Goal: Transaction & Acquisition: Subscribe to service/newsletter

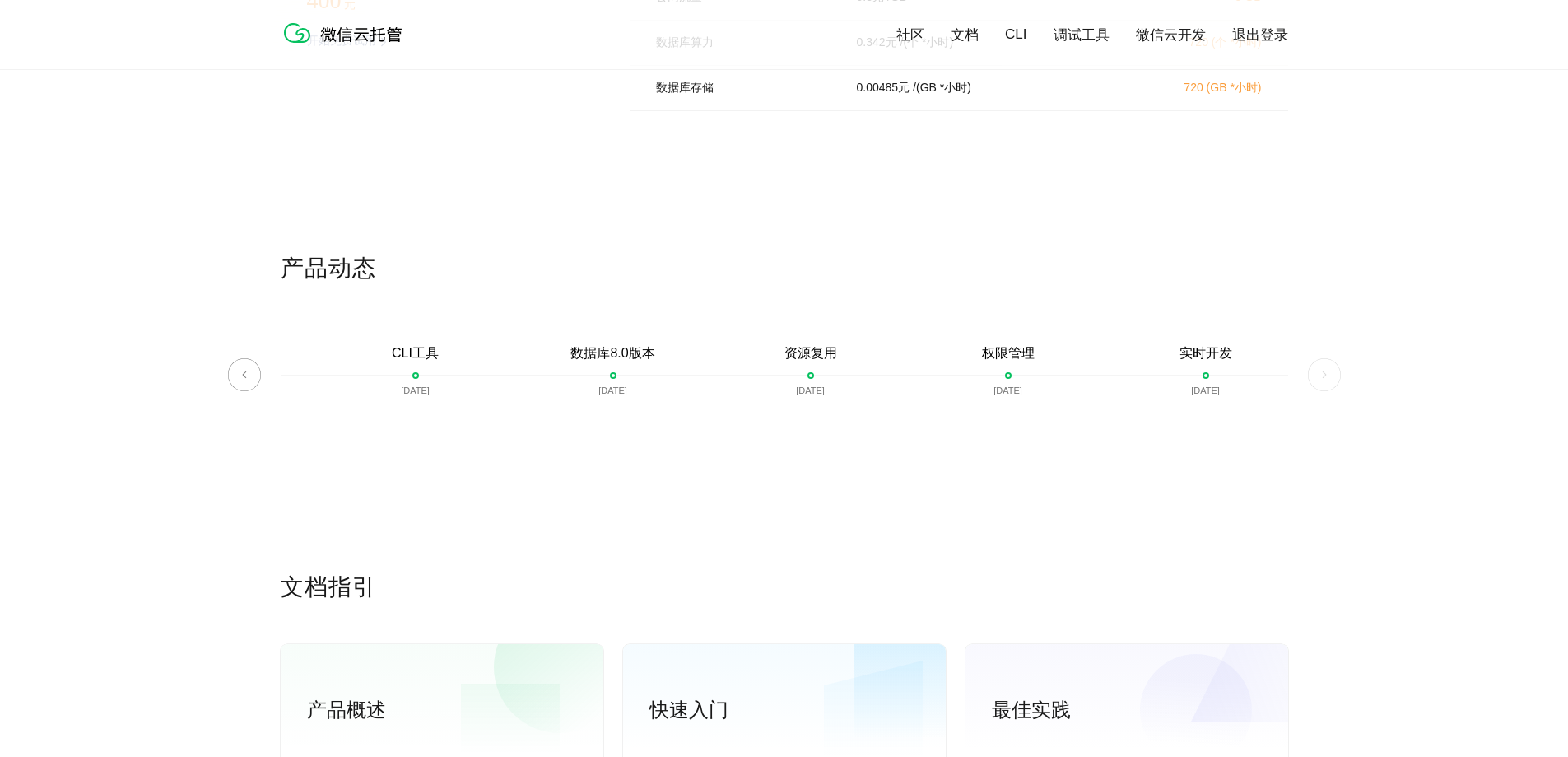
scroll to position [3706, 0]
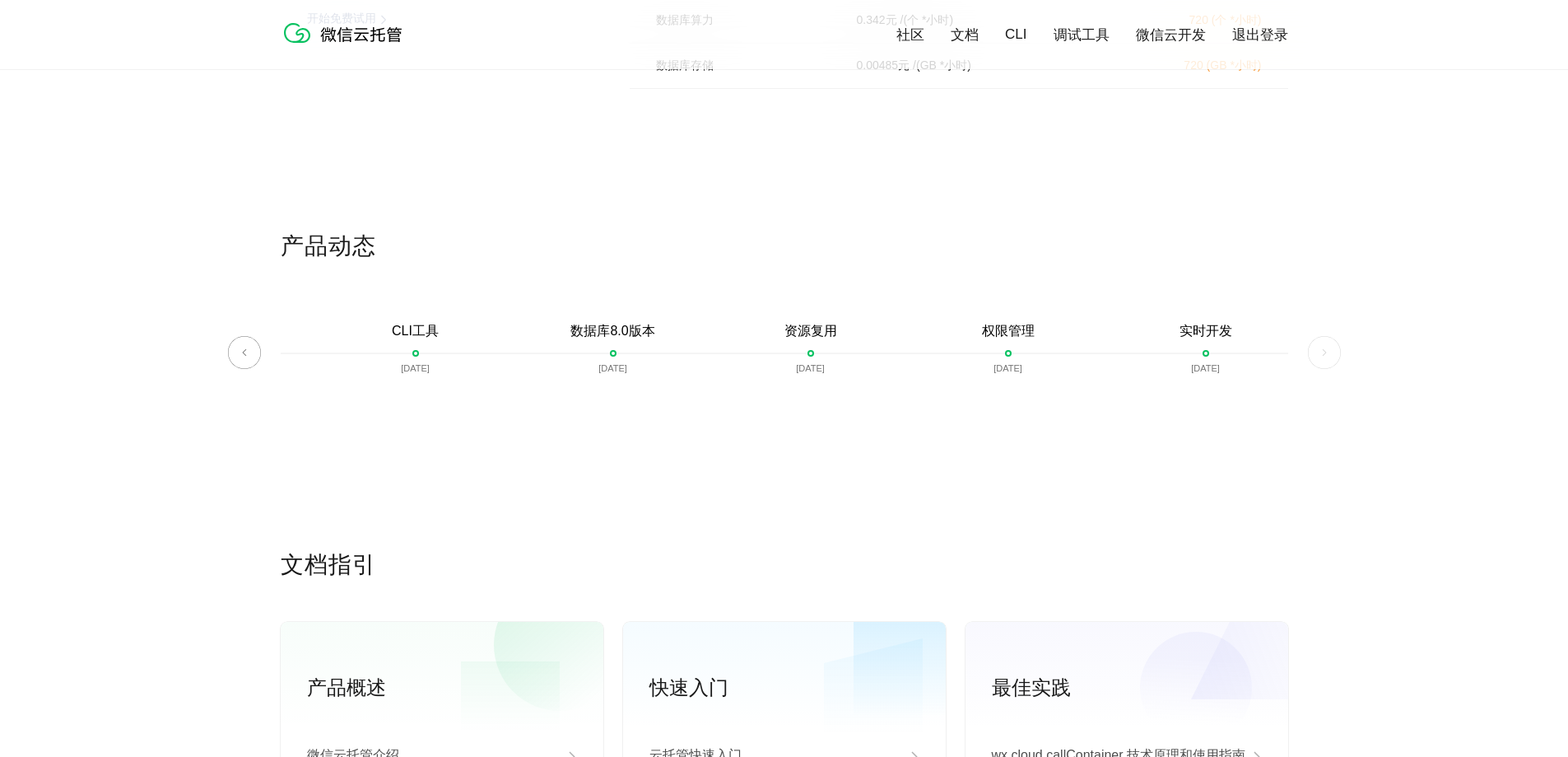
drag, startPoint x: 1013, startPoint y: 211, endPoint x: 972, endPoint y: 193, distance: 44.8
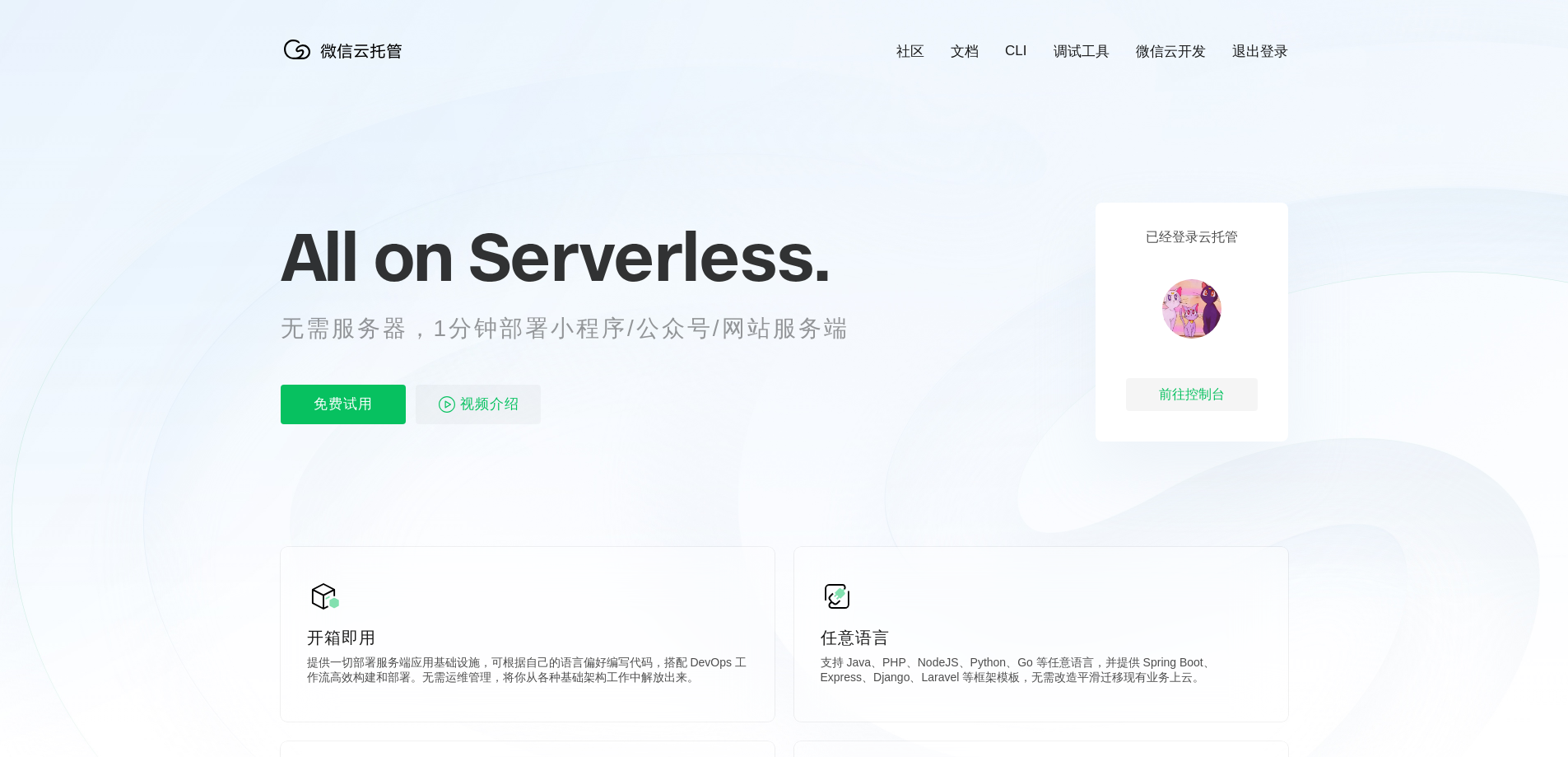
scroll to position [0, 2927]
click at [357, 399] on p "免费试用" at bounding box center [343, 405] width 125 height 39
